Goal: Check status

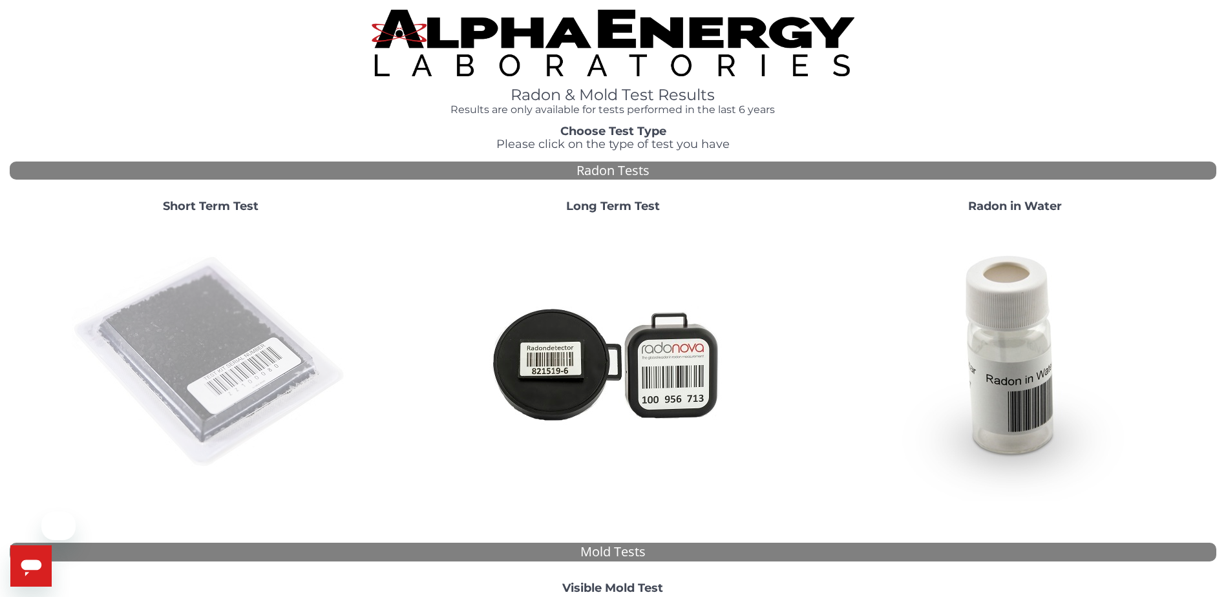
click at [172, 365] on img at bounding box center [211, 363] width 278 height 278
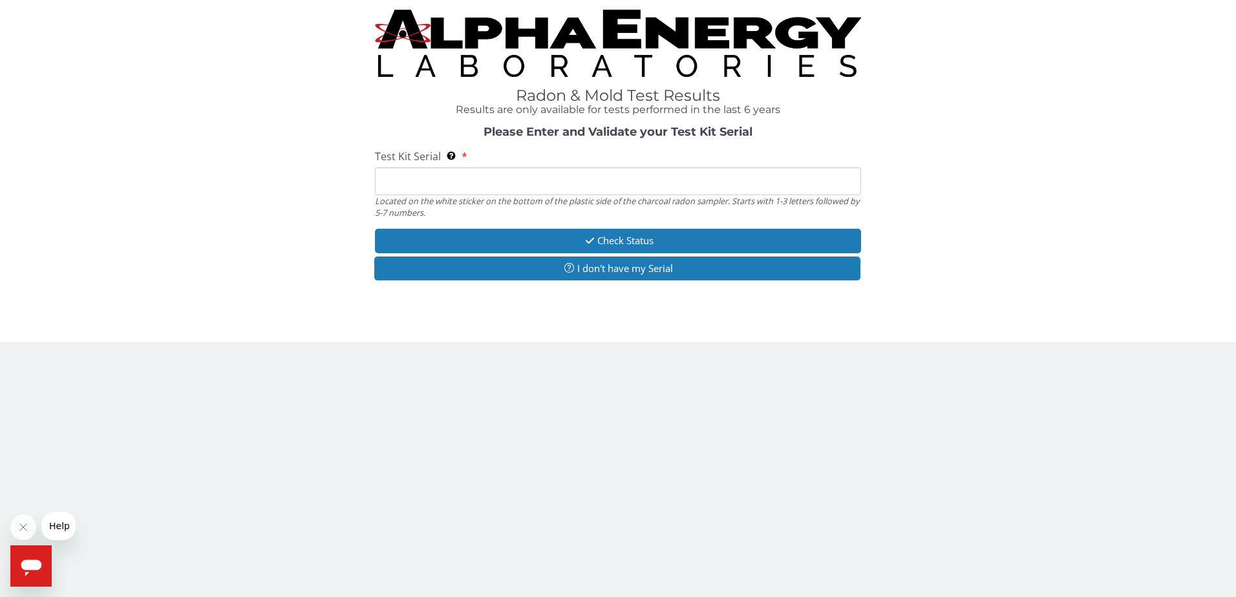
click at [472, 187] on input "Test Kit Serial Located on the white sticker on the bottom of the plastic side …" at bounding box center [618, 181] width 487 height 28
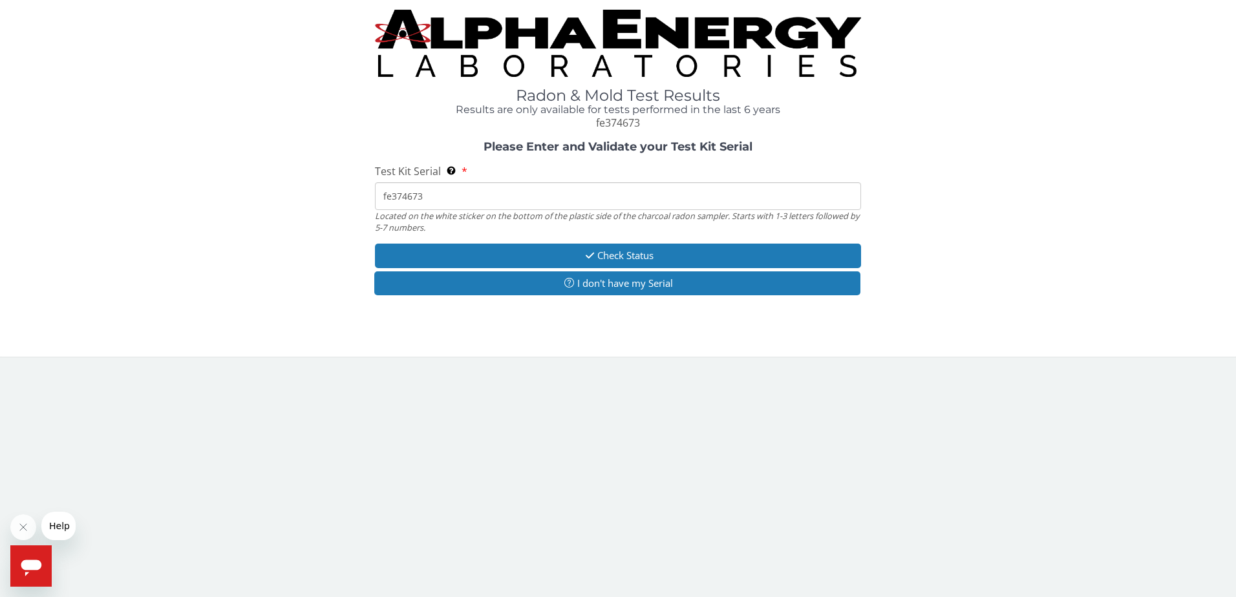
type input "fe374673"
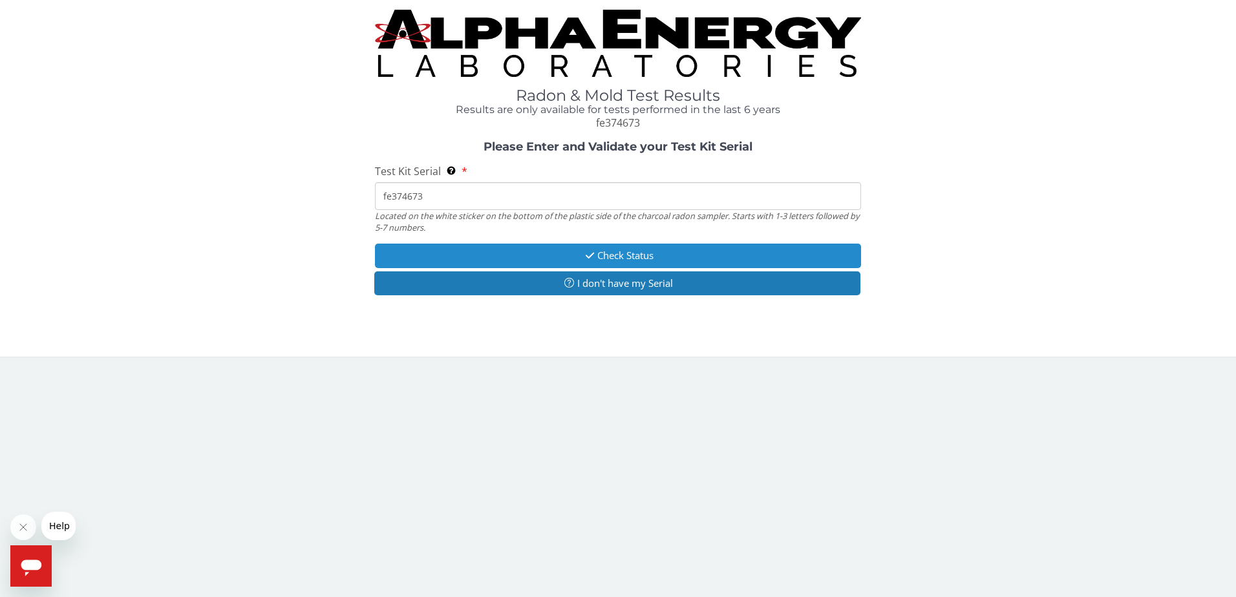
click at [629, 265] on button "Check Status" at bounding box center [618, 256] width 487 height 24
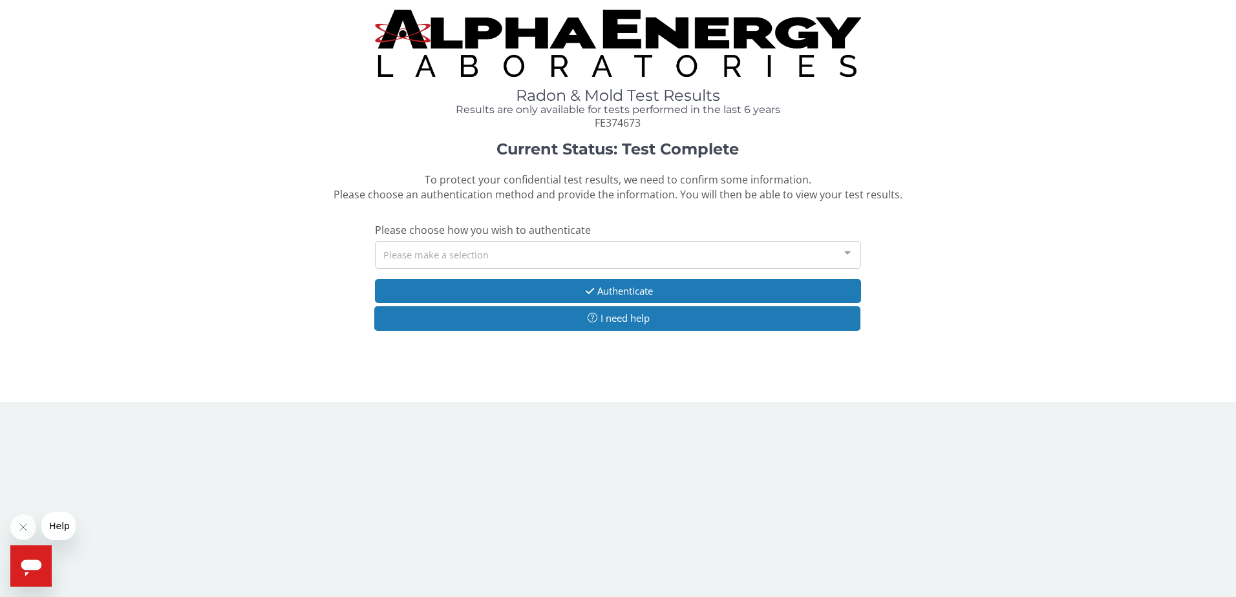
click at [457, 257] on div "Please make a selection" at bounding box center [618, 255] width 487 height 28
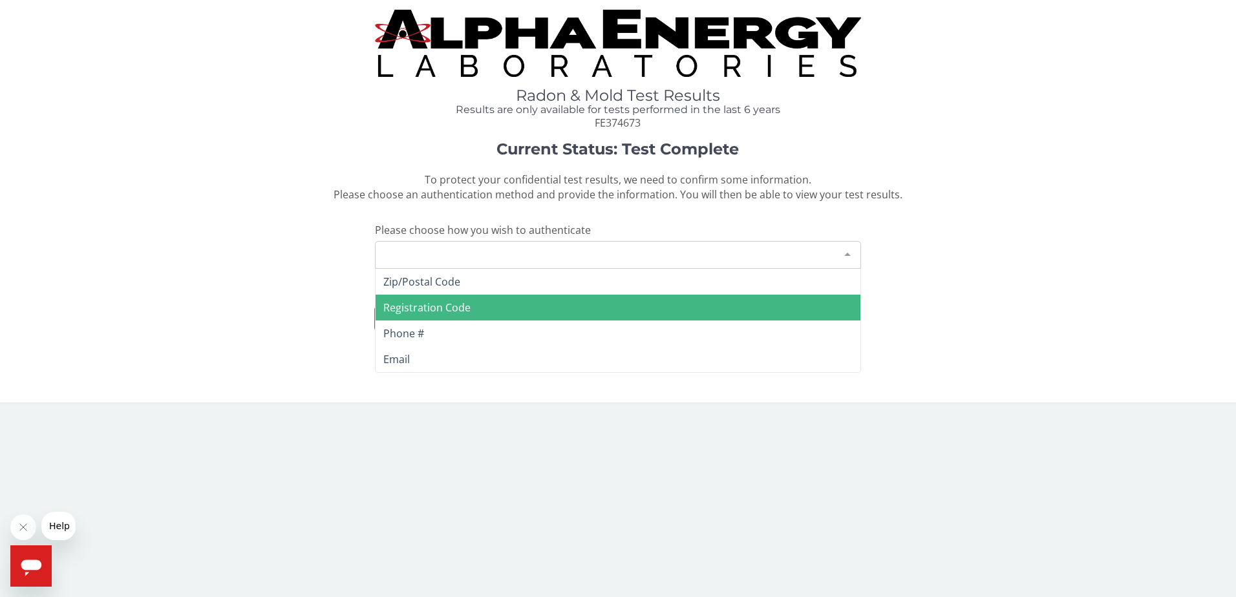
click at [300, 313] on div "Current Status: Test Complete To protect your confidential test results, we nee…" at bounding box center [618, 243] width 1216 height 204
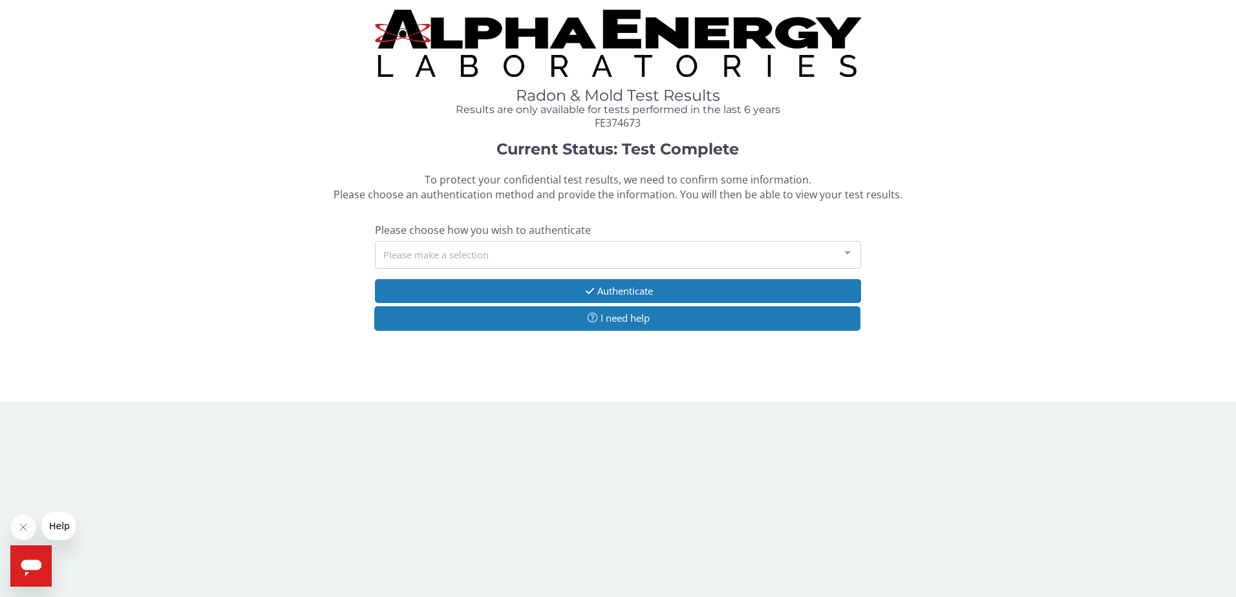
click at [406, 260] on div "Please make a selection" at bounding box center [618, 255] width 487 height 28
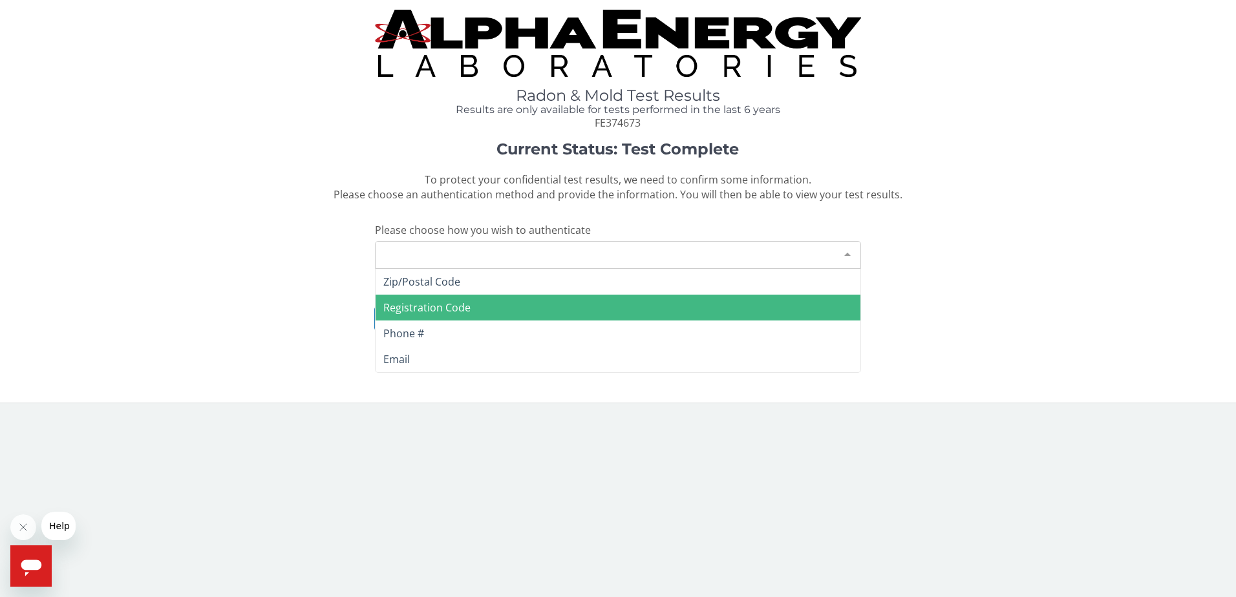
click at [423, 312] on span "Registration Code" at bounding box center [426, 308] width 87 height 14
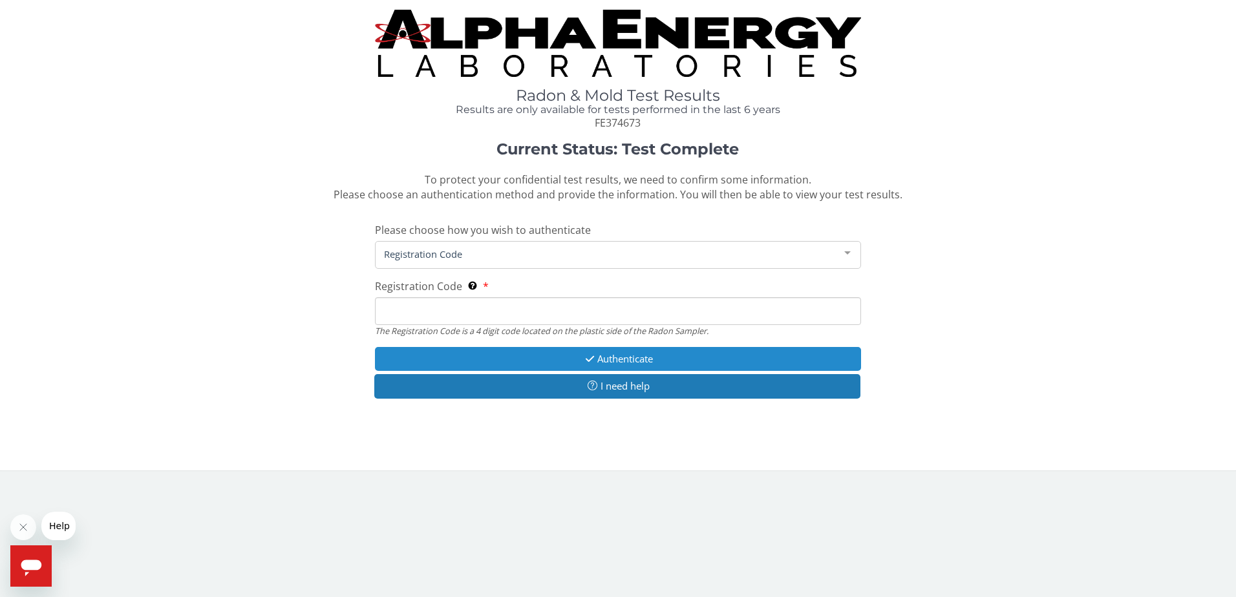
click at [612, 358] on button "Authenticate" at bounding box center [618, 359] width 487 height 24
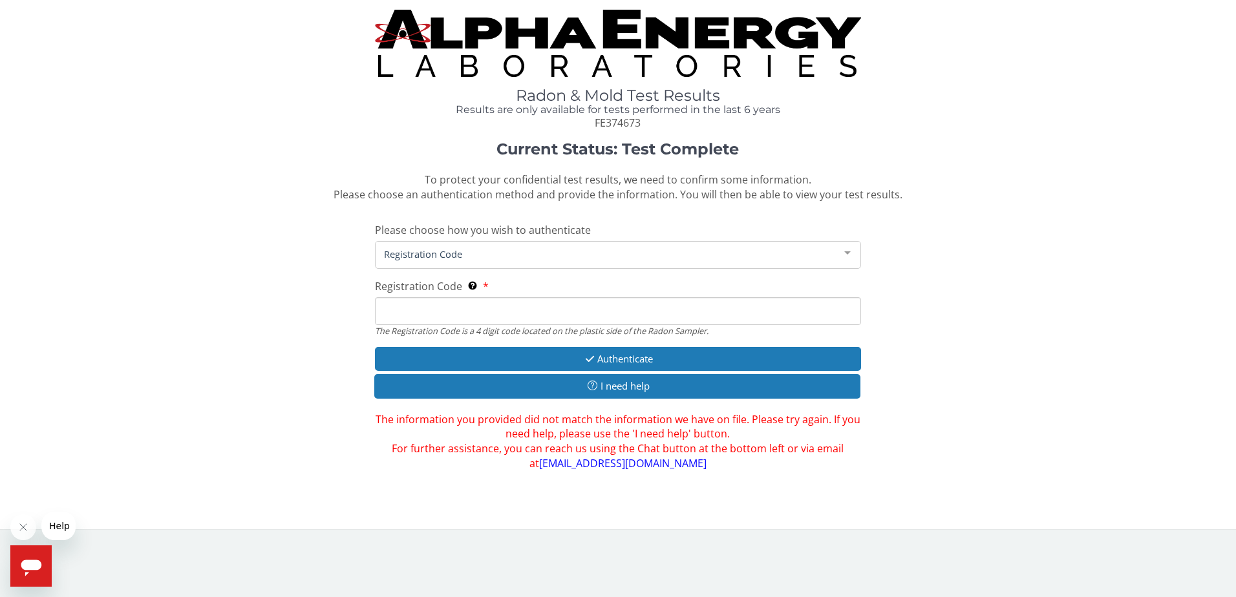
click at [502, 302] on input "Registration Code The Registration Code is a 4 digit code located on the plasti…" at bounding box center [618, 311] width 487 height 28
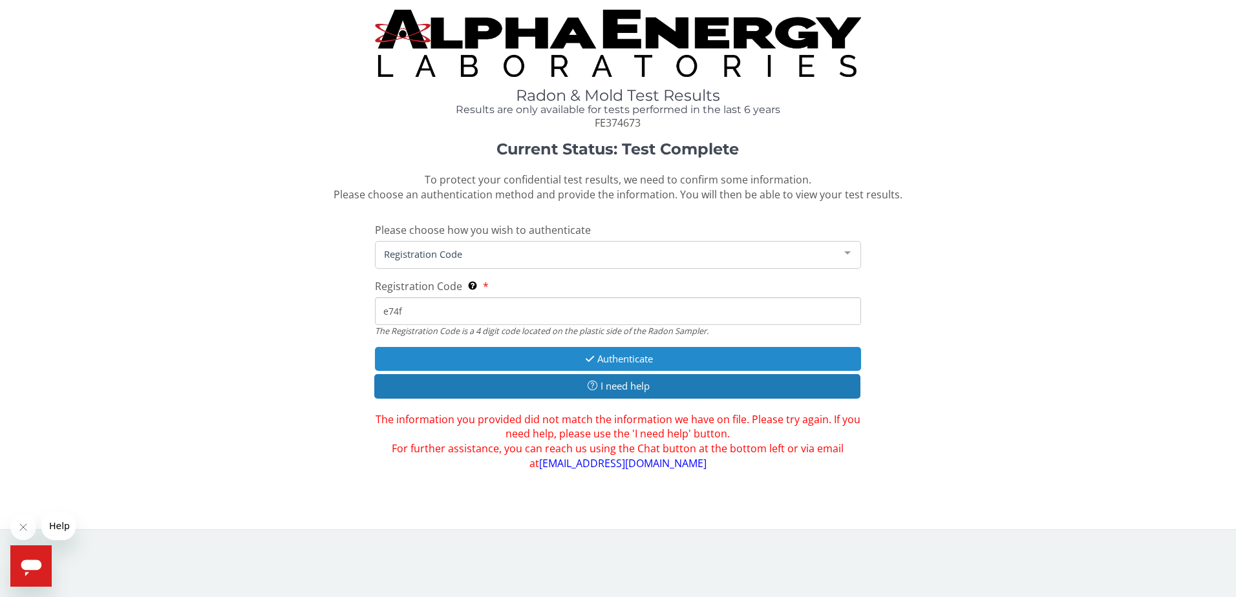
type input "e74f"
click at [584, 360] on icon "button" at bounding box center [589, 359] width 15 height 10
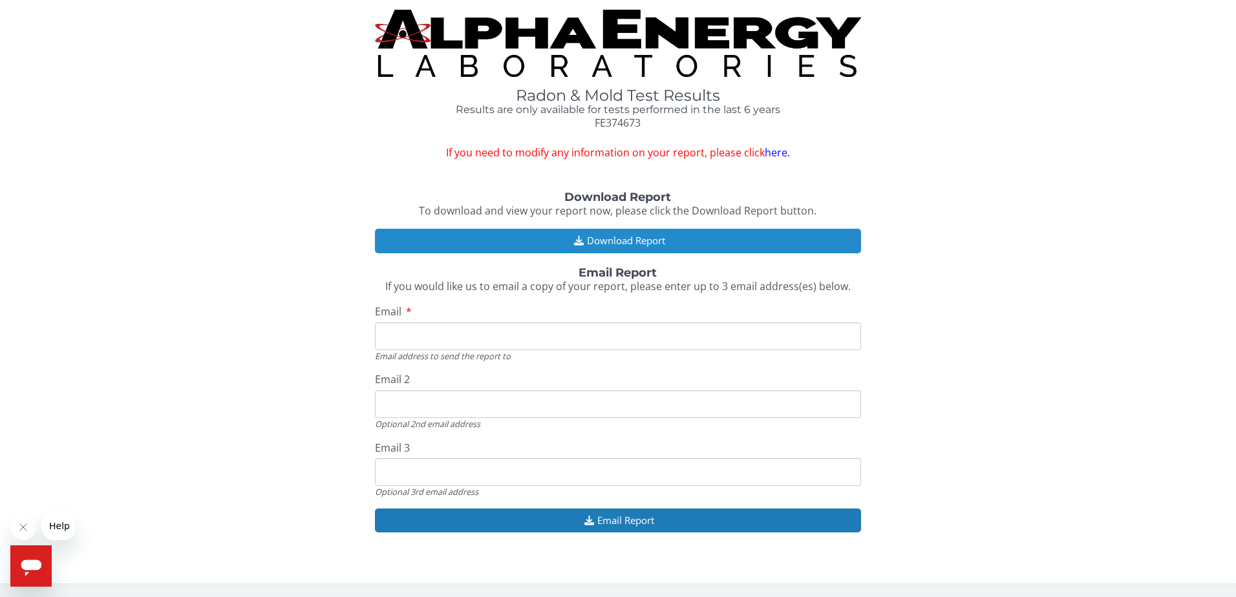
click at [578, 237] on icon "button" at bounding box center [579, 241] width 16 height 10
